Goal: Information Seeking & Learning: Check status

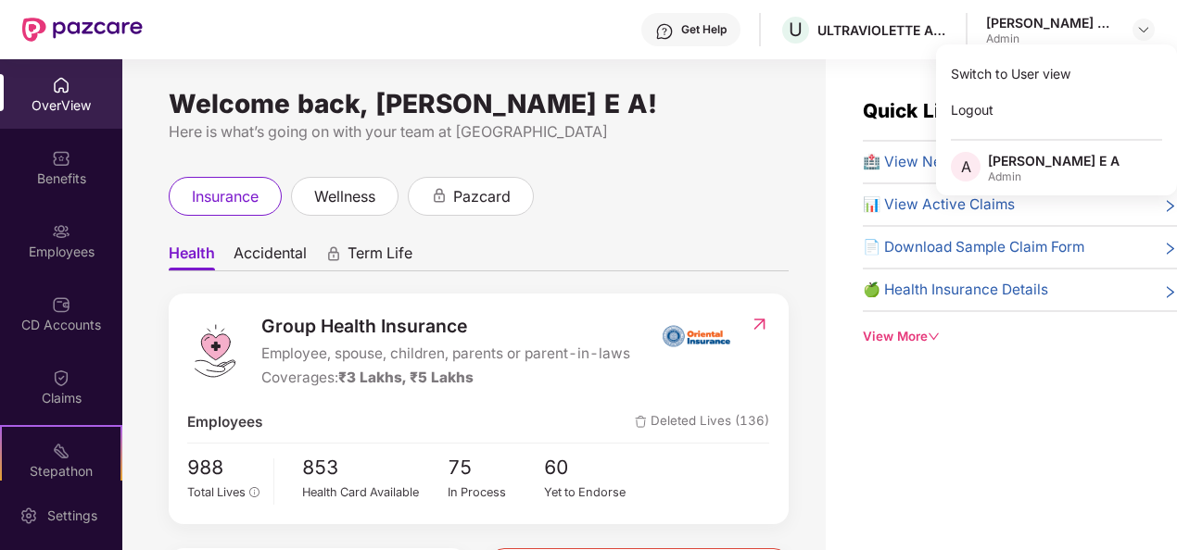
click at [1034, 72] on div "Switch to User view" at bounding box center [1056, 74] width 241 height 36
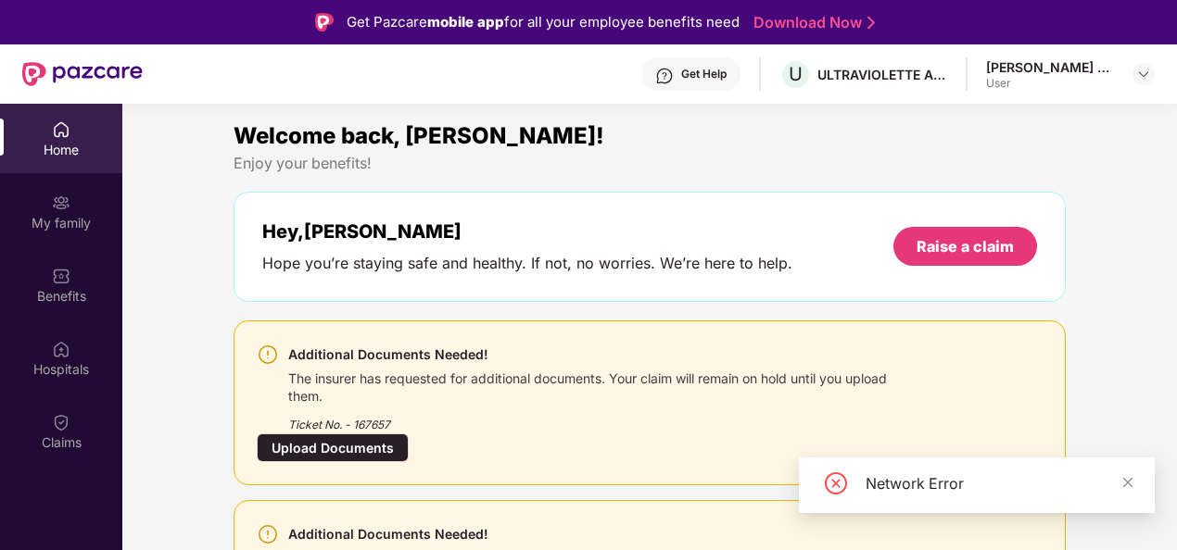
scroll to position [93, 0]
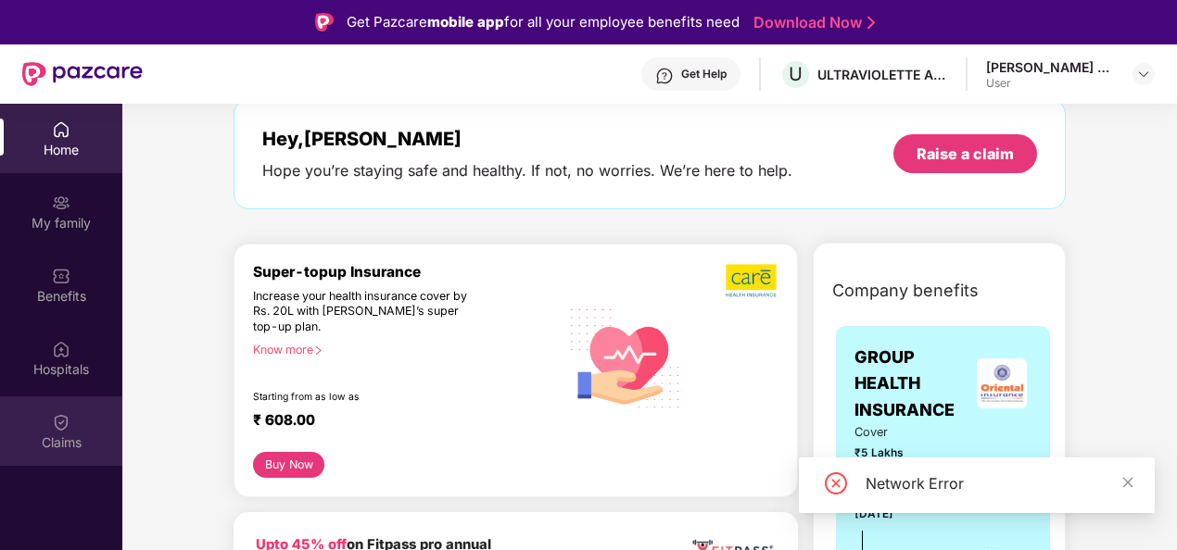
click at [63, 426] on img at bounding box center [61, 422] width 19 height 19
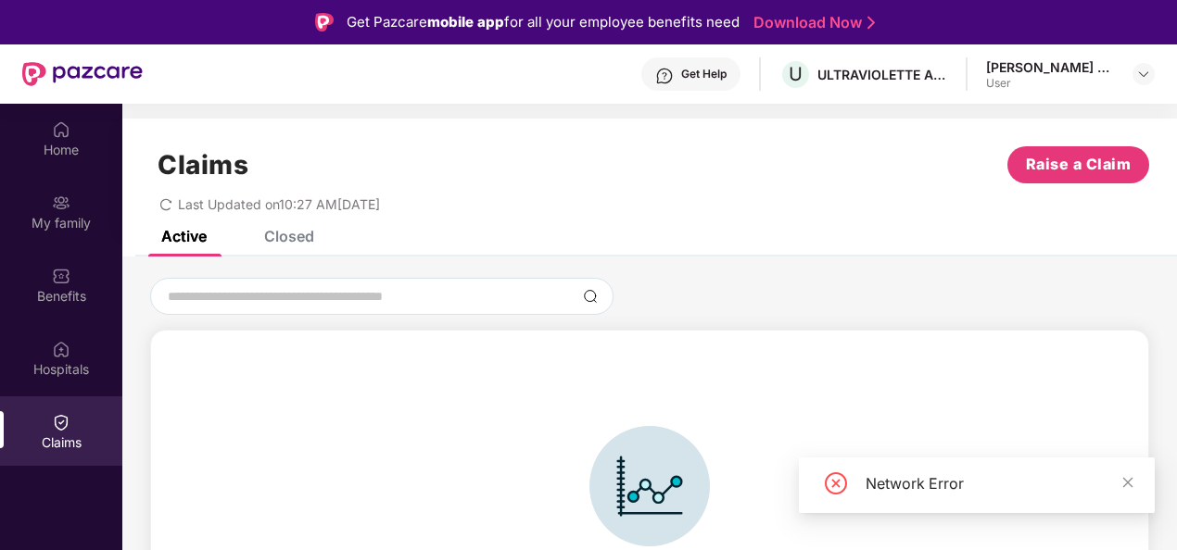
click at [298, 243] on div "Closed" at bounding box center [289, 236] width 50 height 19
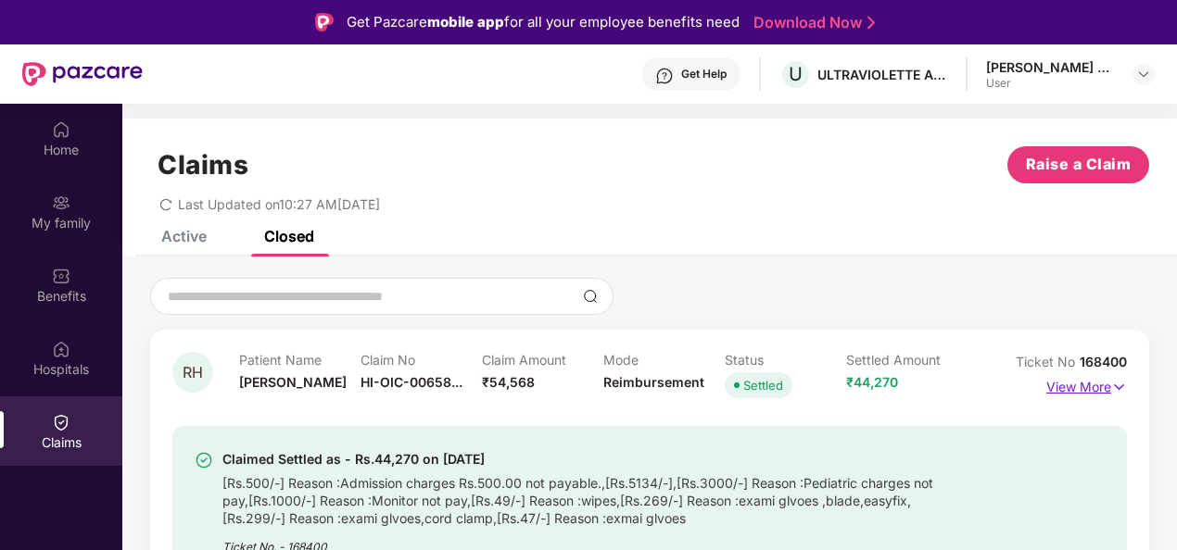
click at [1091, 394] on p "View More" at bounding box center [1086, 385] width 81 height 25
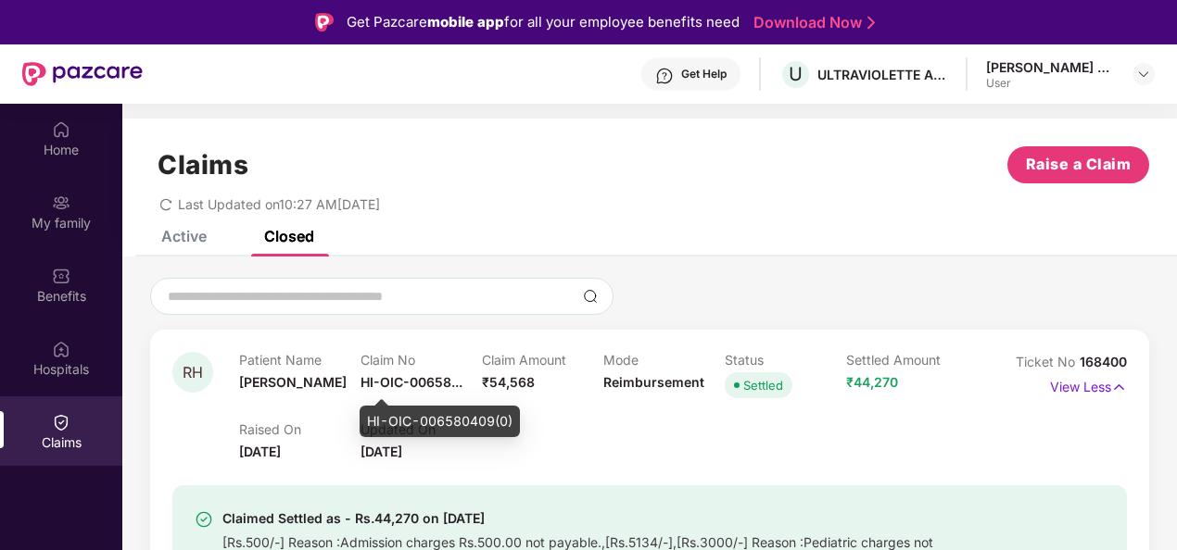
click at [410, 378] on span "HI-OIC-00658..." at bounding box center [411, 382] width 102 height 16
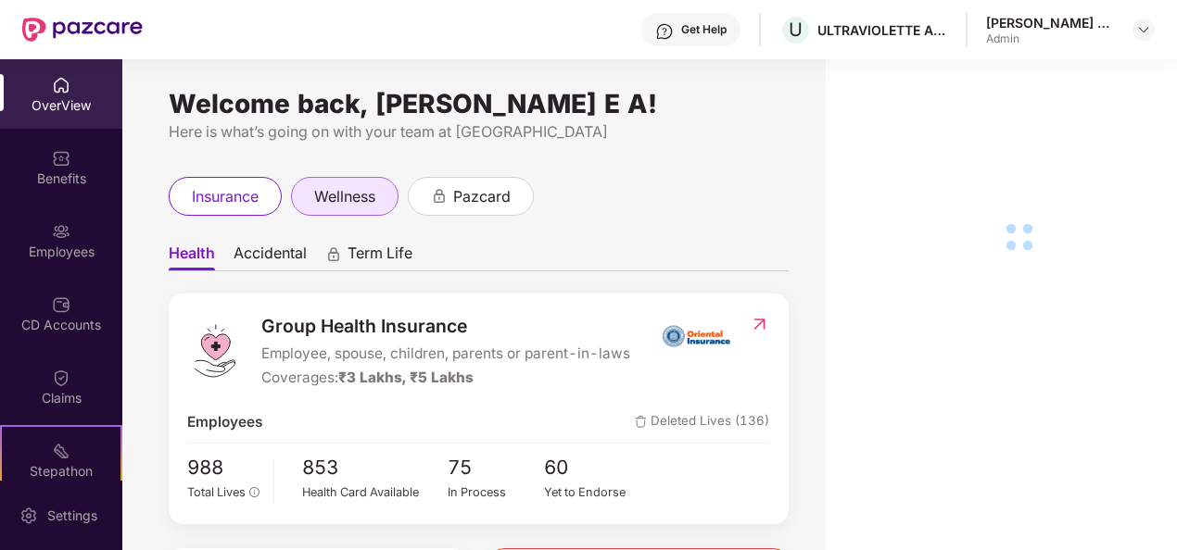
scroll to position [163, 0]
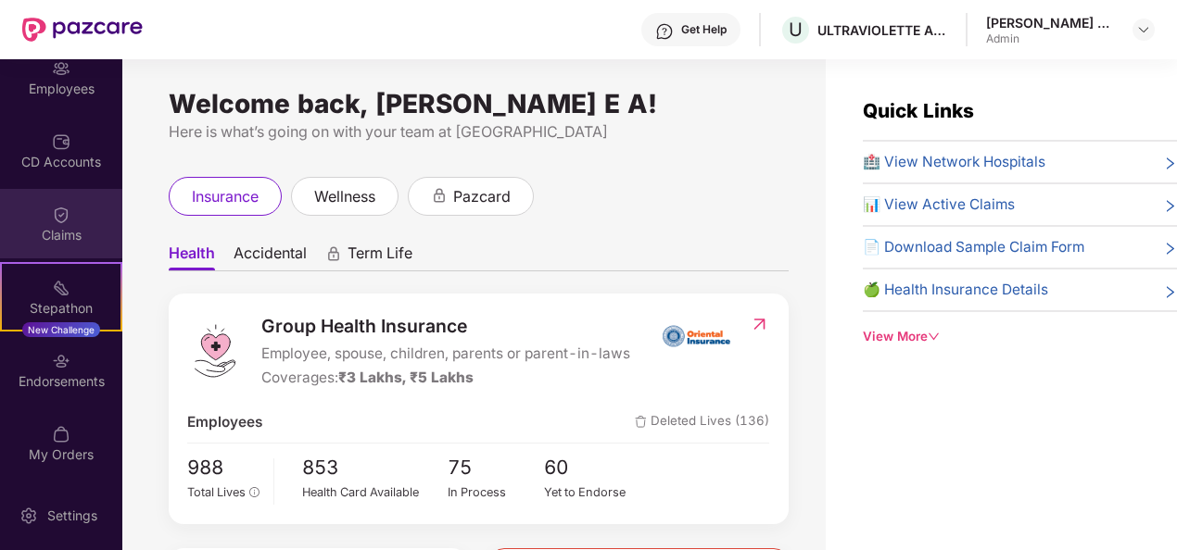
click at [61, 226] on div "Claims" at bounding box center [61, 235] width 122 height 19
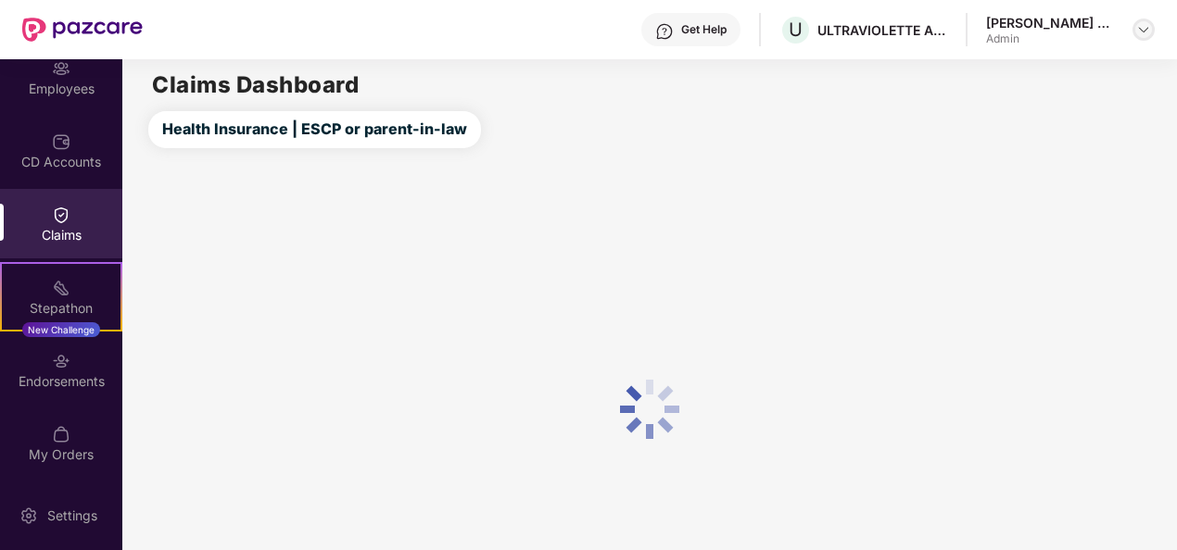
click at [1140, 32] on img at bounding box center [1143, 29] width 15 height 15
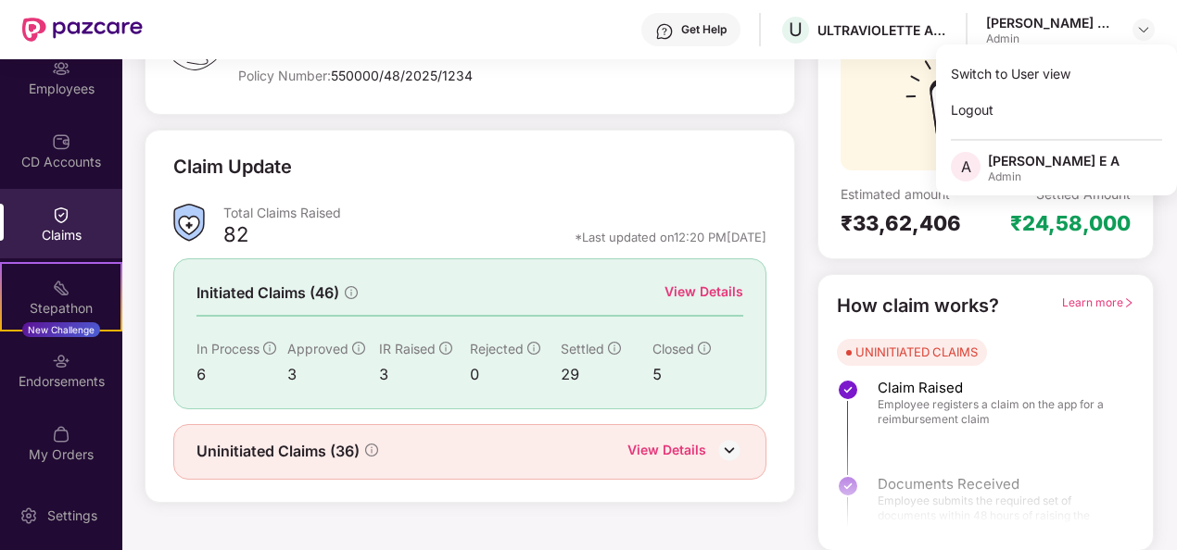
click at [700, 284] on div "View Details" at bounding box center [703, 292] width 79 height 20
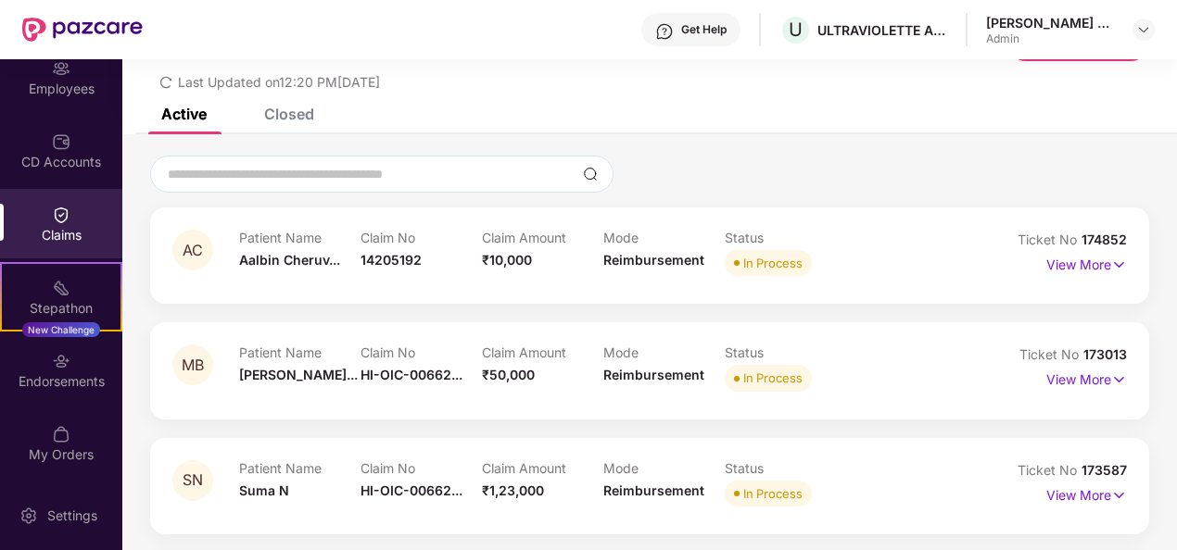
scroll to position [93, 0]
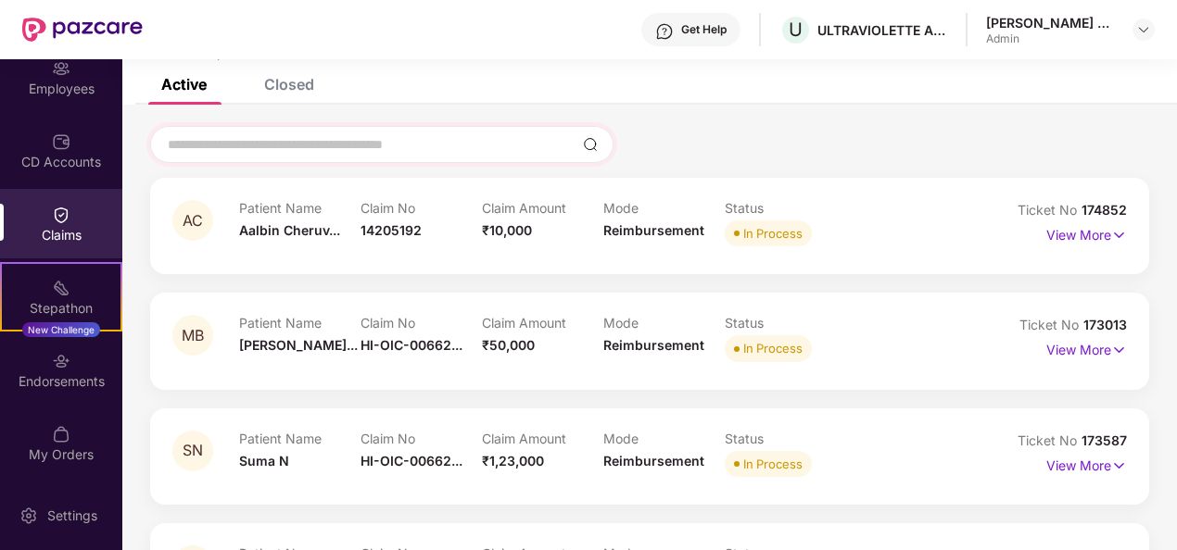
click at [296, 132] on div at bounding box center [381, 144] width 463 height 37
click at [294, 145] on input at bounding box center [371, 144] width 410 height 19
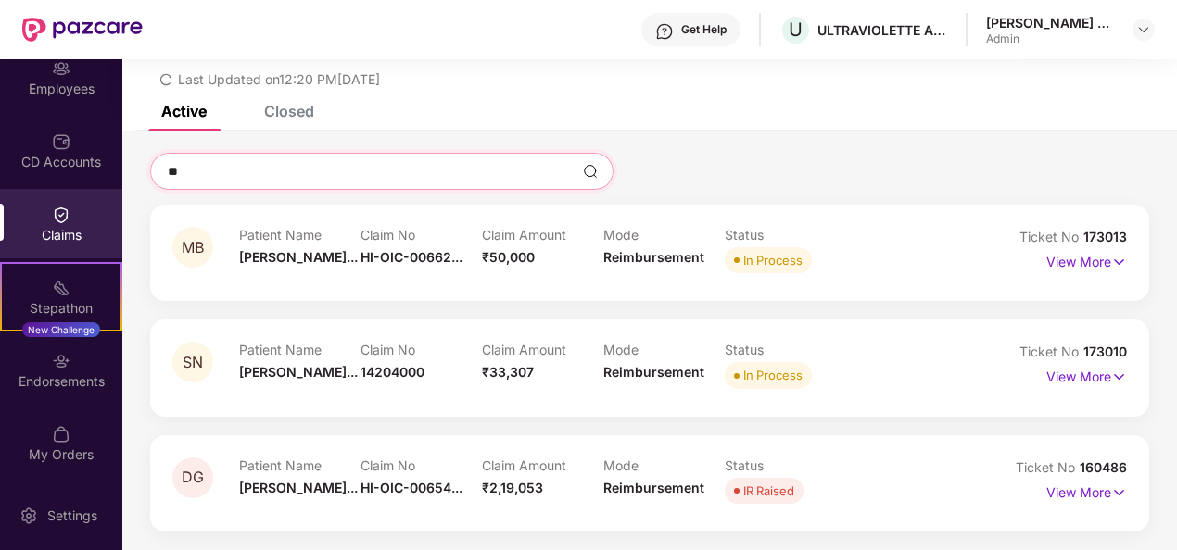
scroll to position [85, 0]
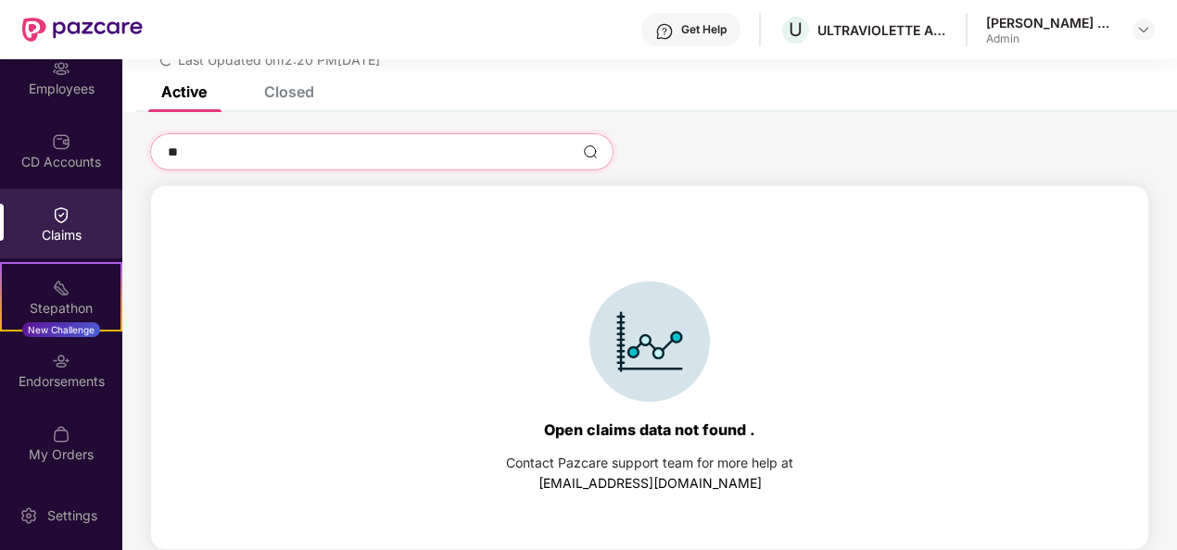
type input "*"
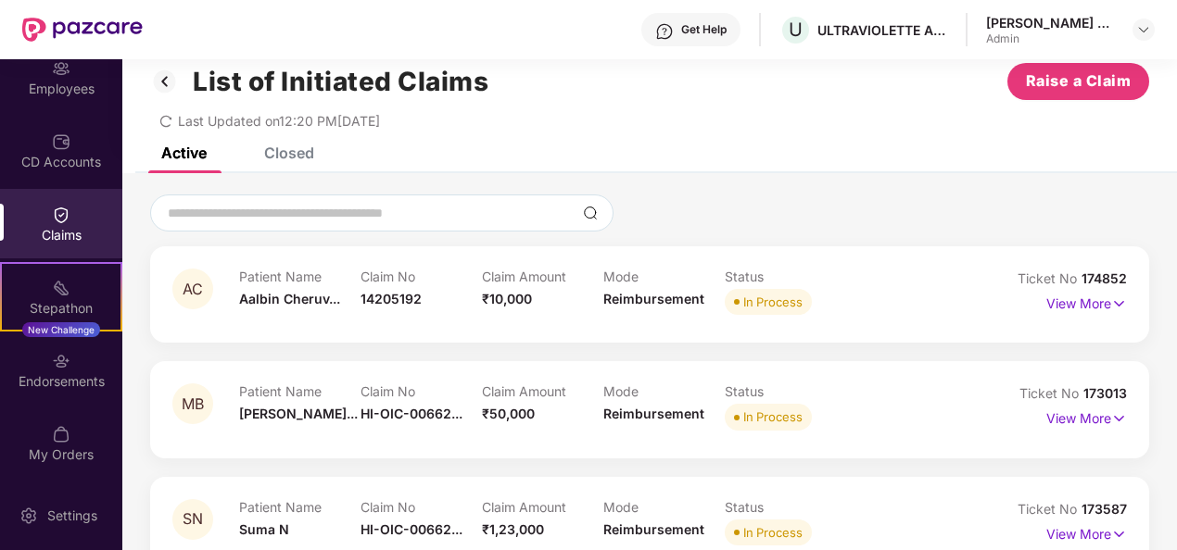
scroll to position [0, 0]
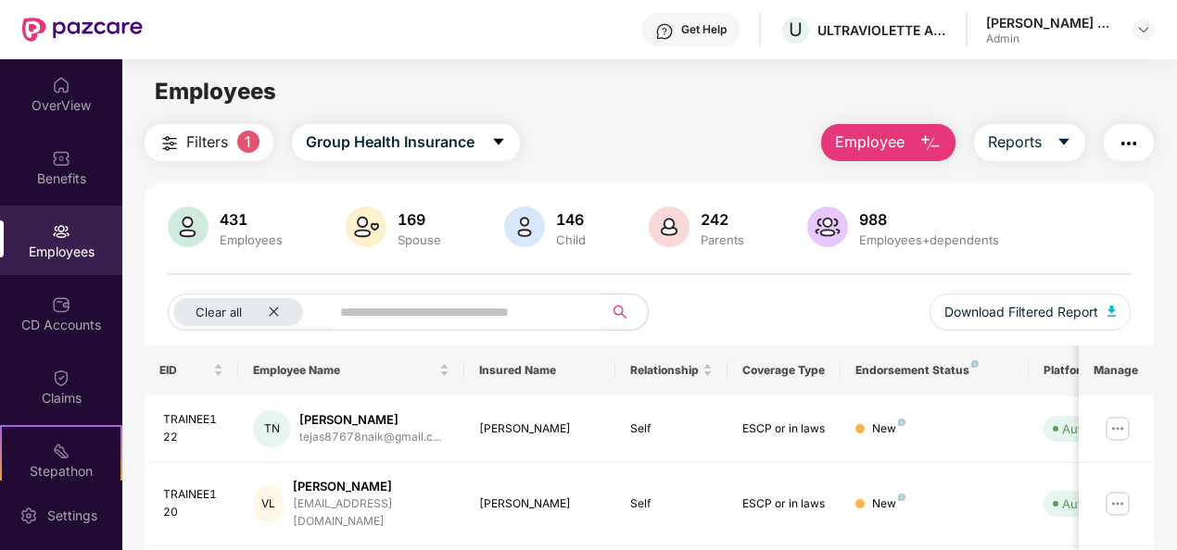
click at [413, 307] on input "text" at bounding box center [459, 312] width 238 height 28
paste input "**********"
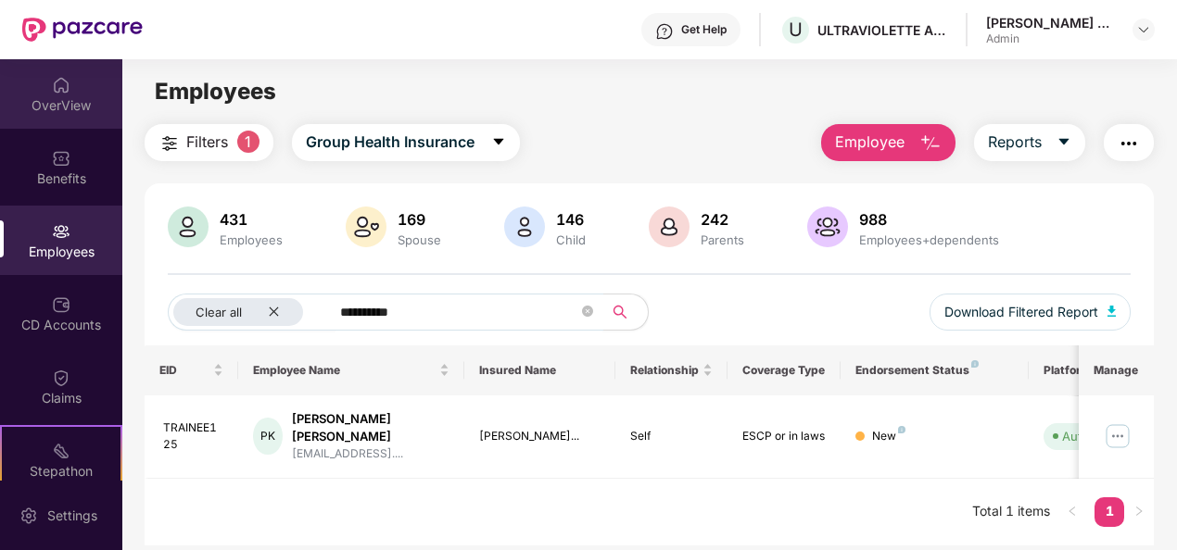
type input "**********"
click at [69, 104] on div "OverView" at bounding box center [61, 105] width 122 height 19
